Goal: Information Seeking & Learning: Learn about a topic

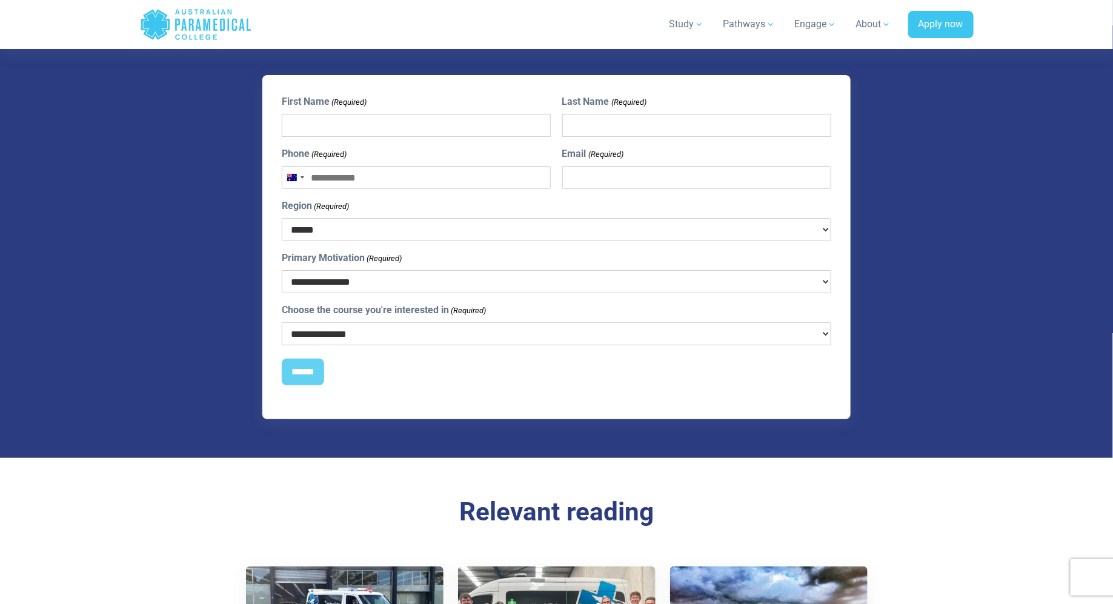
scroll to position [5257, 0]
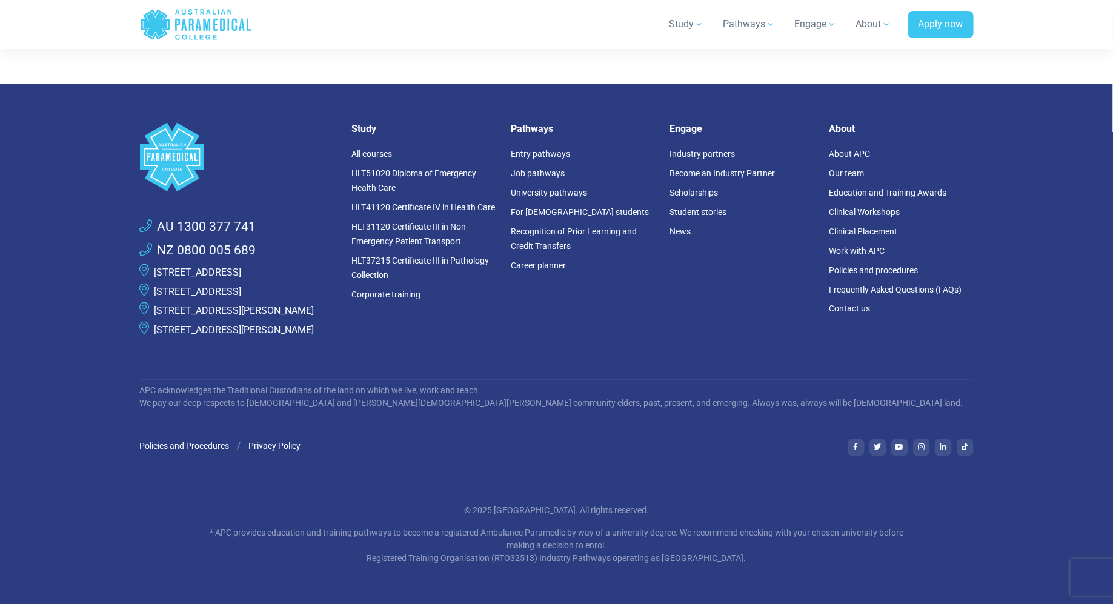
click at [231, 305] on link "[STREET_ADDRESS][PERSON_NAME]" at bounding box center [234, 311] width 160 height 12
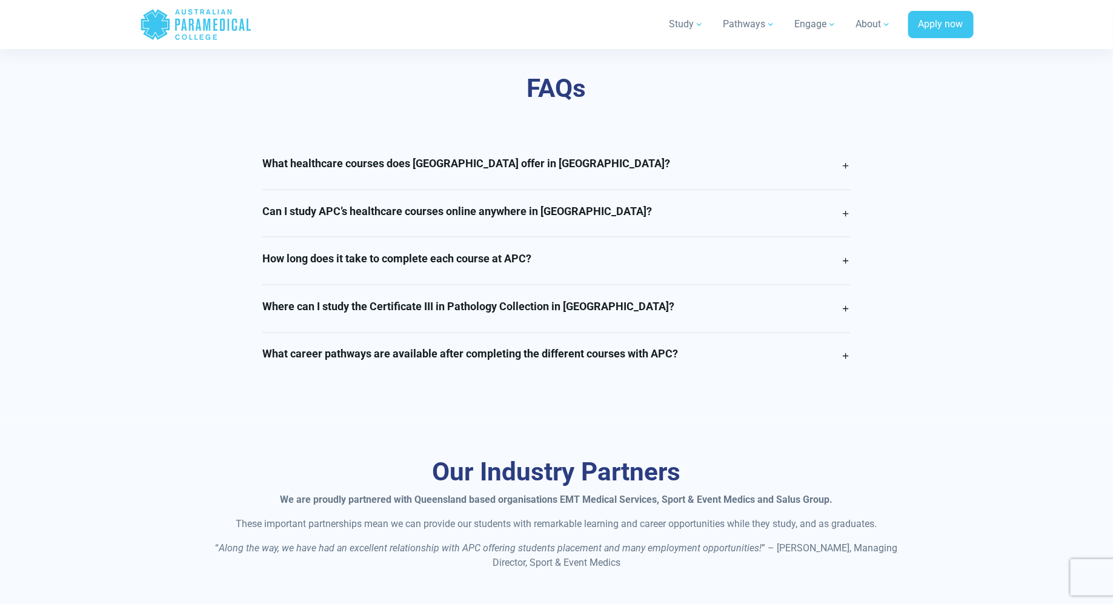
scroll to position [3015, 0]
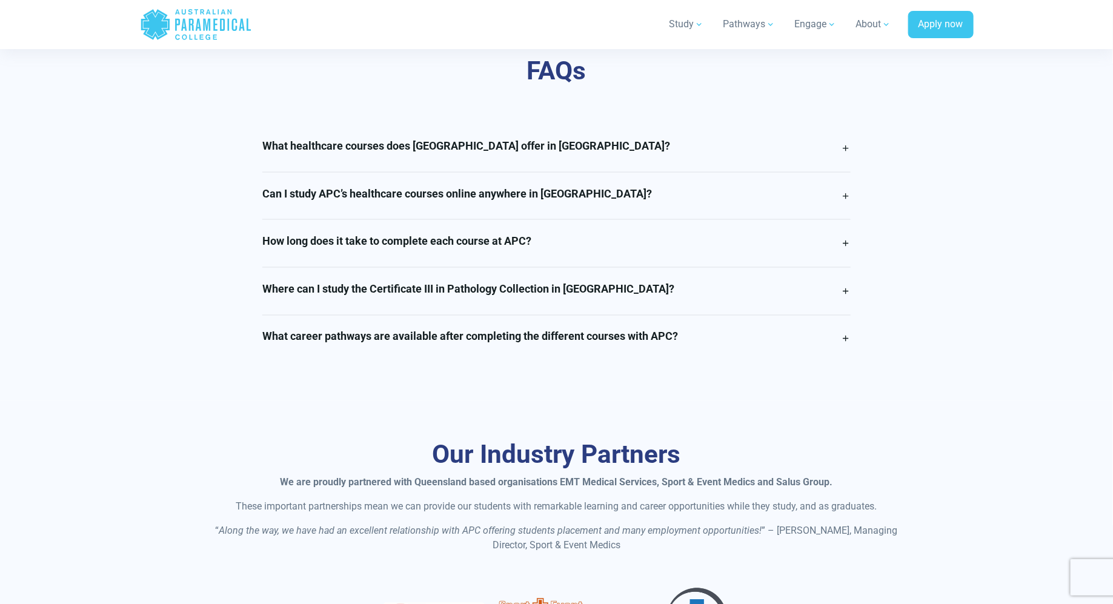
click at [759, 341] on link "What career pathways are available after completing the different courses with …" at bounding box center [556, 339] width 588 height 47
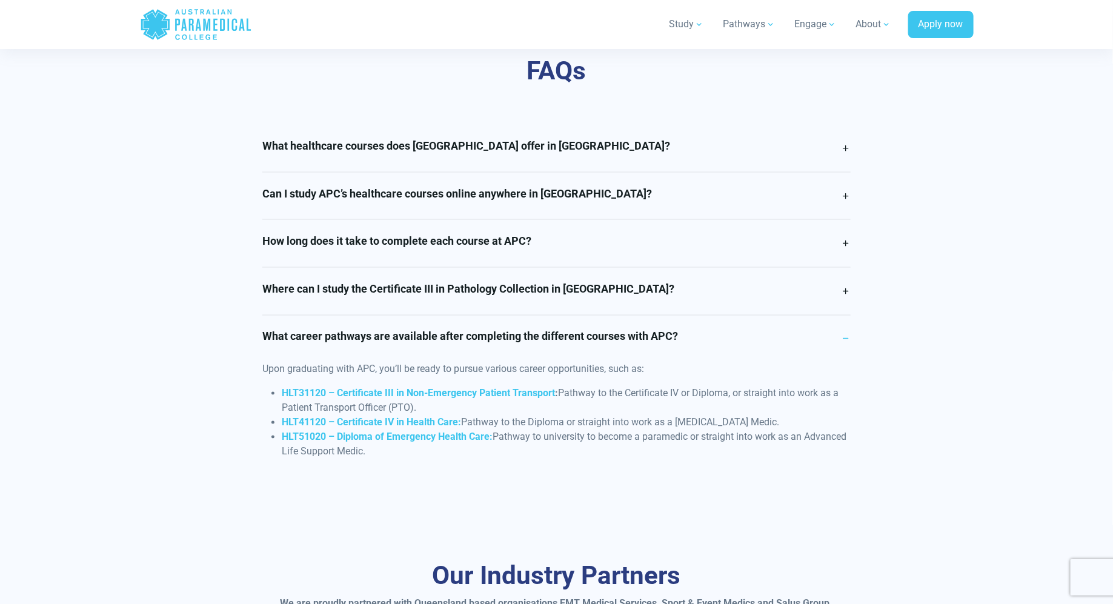
click at [686, 296] on link "Where can I study the Certificate III in Pathology Collection in Queensland?" at bounding box center [556, 291] width 588 height 47
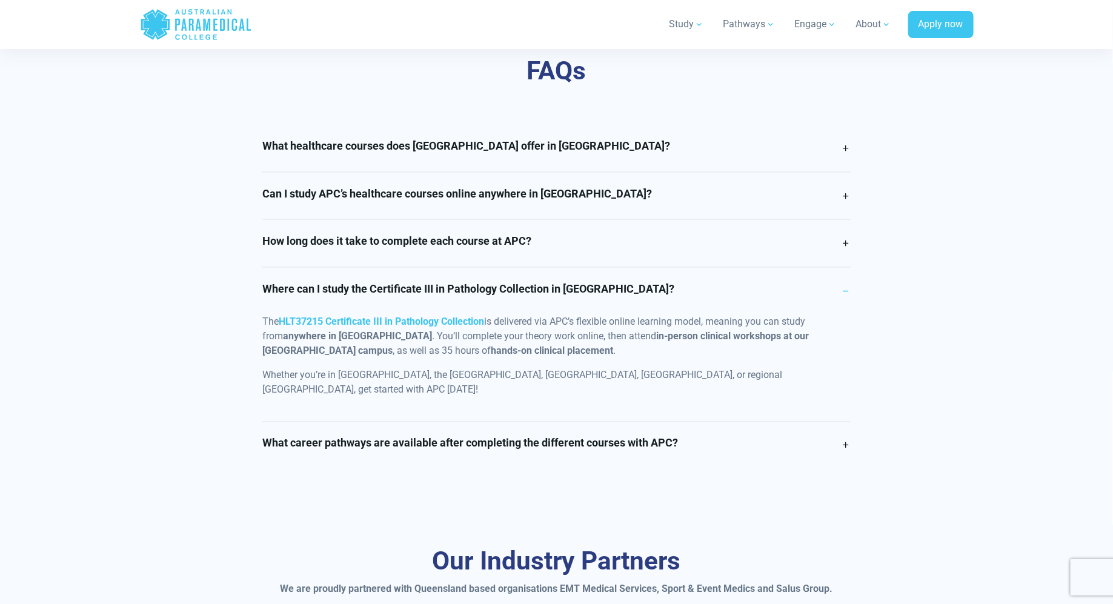
click at [515, 437] on h4 "What career pathways are available after completing the different courses with …" at bounding box center [470, 443] width 416 height 13
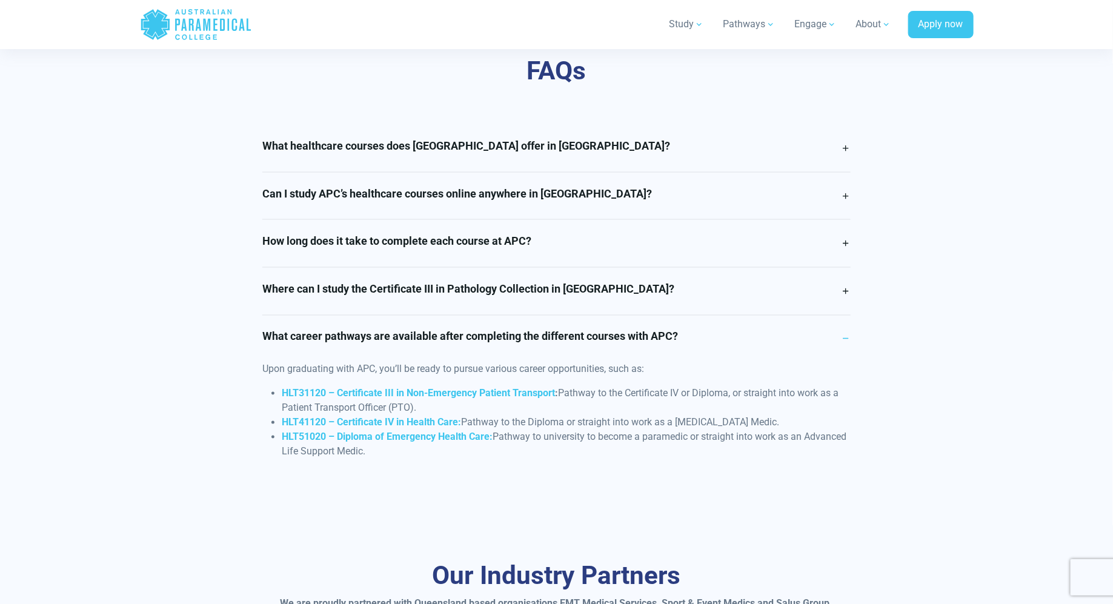
click at [513, 292] on link "Where can I study the Certificate III in Pathology Collection in Queensland?" at bounding box center [556, 291] width 588 height 47
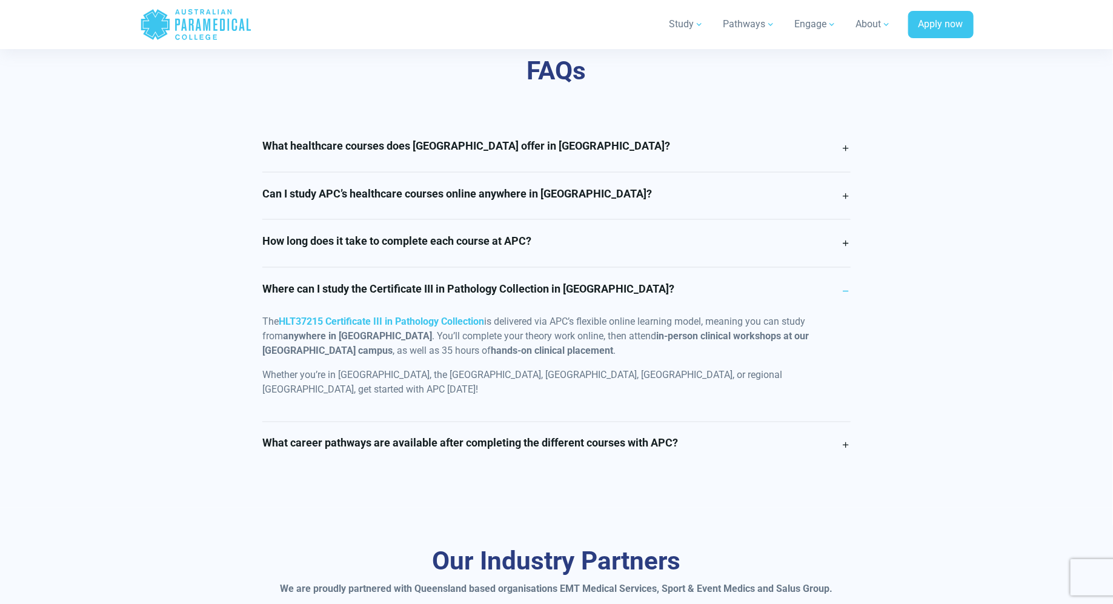
click at [355, 387] on p "Whether you’re in Brisbane, the Gold Coast, Toowoomba, Sunshine Coast, or regio…" at bounding box center [556, 382] width 588 height 29
click at [450, 390] on p "Whether you’re in Brisbane, the Gold Coast, Toowoomba, Sunshine Coast, or regio…" at bounding box center [556, 382] width 588 height 29
click at [173, 33] on icon ".logo-horizontal-c1{fill:#3CC5EE;} .logo-horizontal-c3{fill:#3CC5EE;} .logo-hor…" at bounding box center [196, 24] width 112 height 39
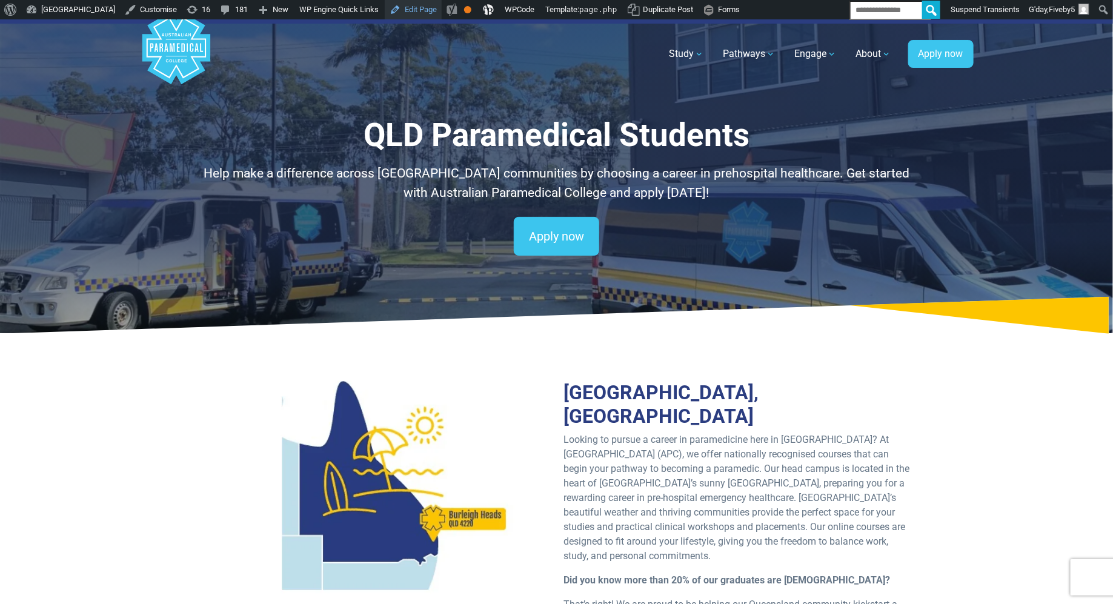
click at [442, 11] on link "Edit Page" at bounding box center [413, 9] width 57 height 19
